Goal: Register for event/course

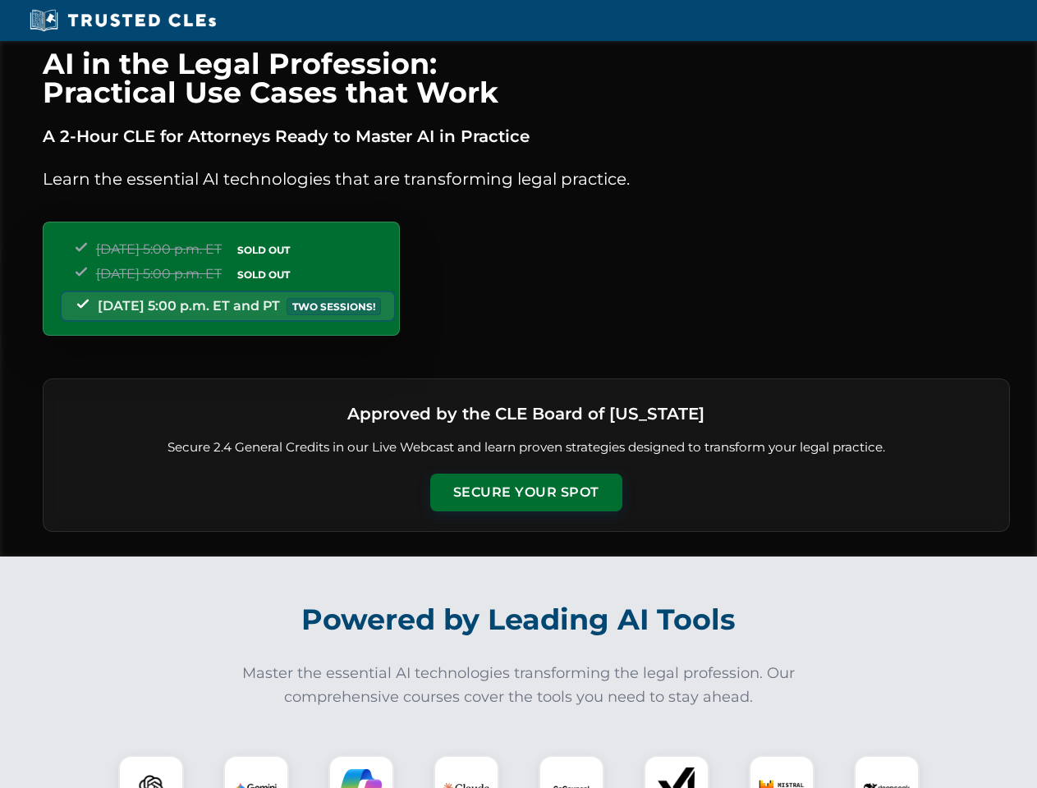
click at [525, 492] on button "Secure Your Spot" at bounding box center [526, 493] width 192 height 38
click at [151, 771] on img at bounding box center [151, 788] width 48 height 48
